Goal: Check status

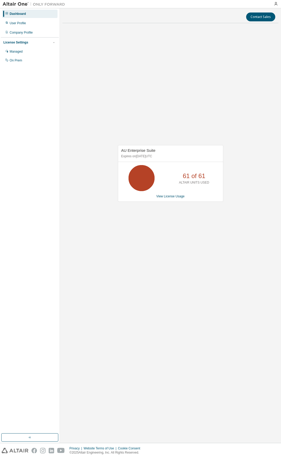
click at [193, 178] on p "61 of 61" at bounding box center [194, 175] width 23 height 9
click at [160, 178] on div "61 of 61 ALTAIR UNITS USED" at bounding box center [170, 178] width 105 height 26
